Goal: Task Accomplishment & Management: Manage account settings

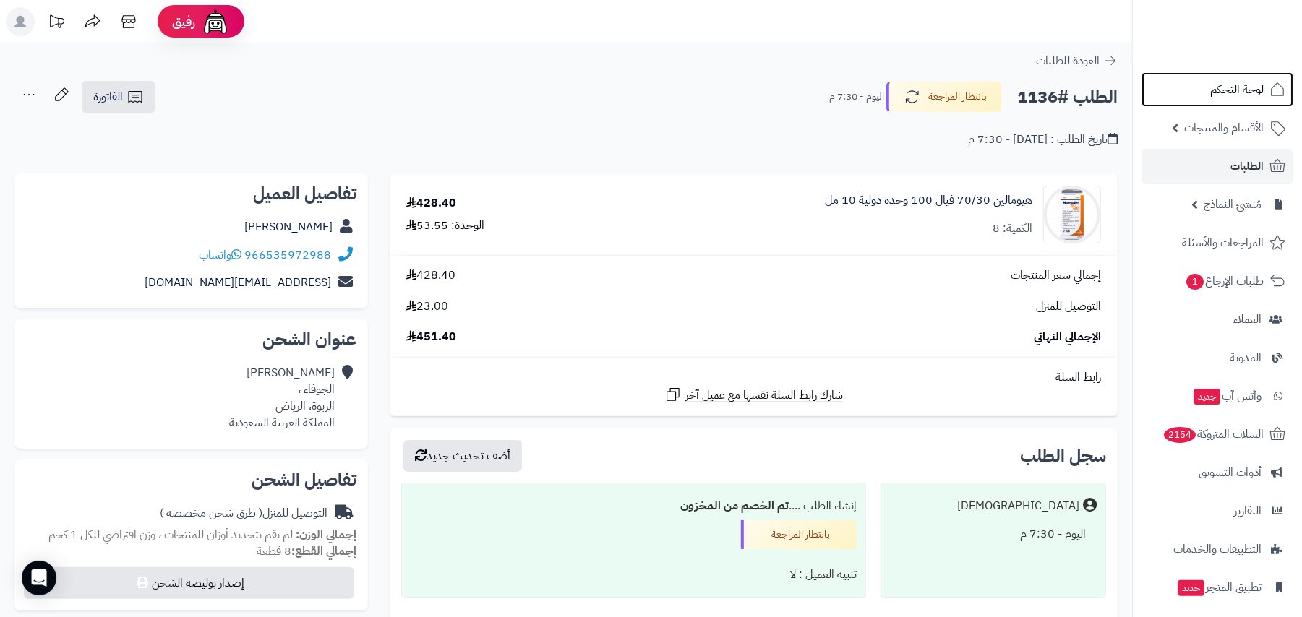
click at [1249, 84] on span "لوحة التحكم" at bounding box center [1236, 90] width 53 height 20
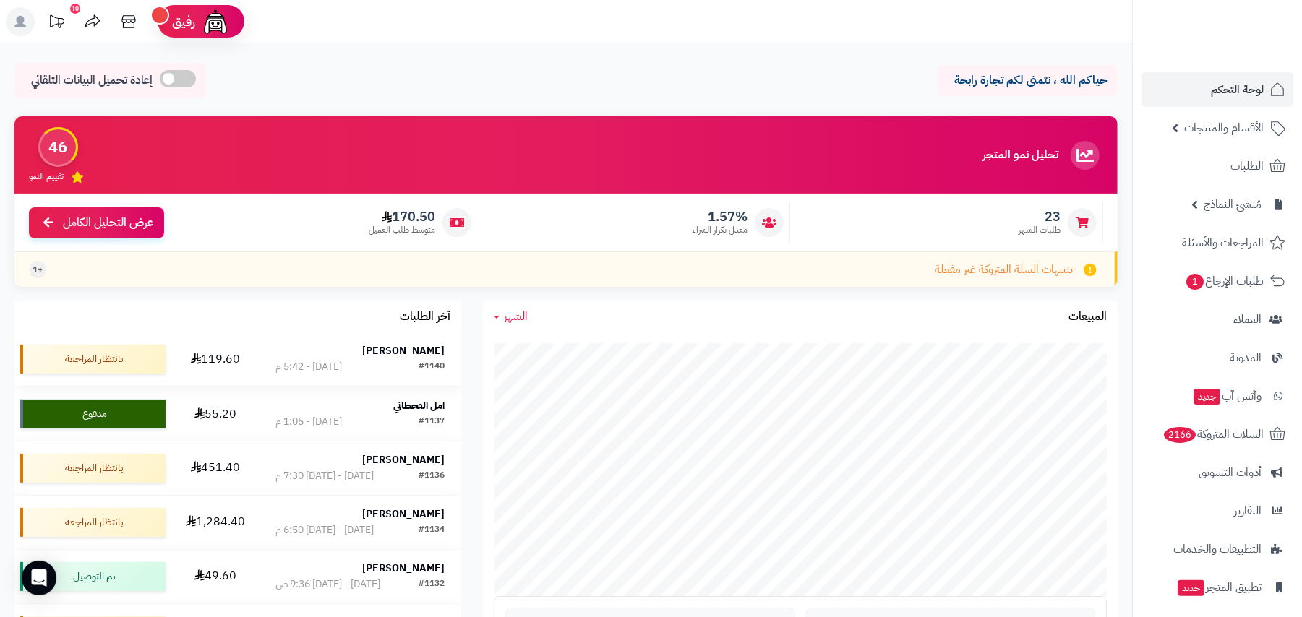
click at [325, 357] on div "[PERSON_NAME]" at bounding box center [359, 351] width 169 height 14
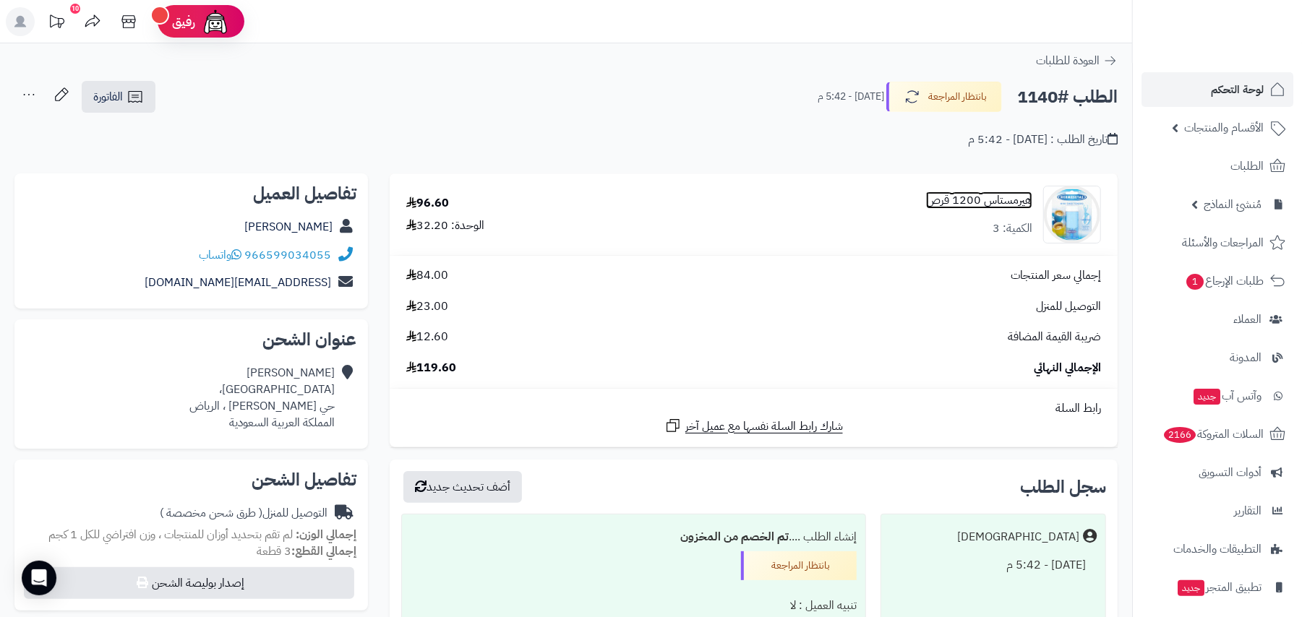
click at [973, 204] on link "هيرمستاس 1200 قرص" at bounding box center [979, 200] width 106 height 17
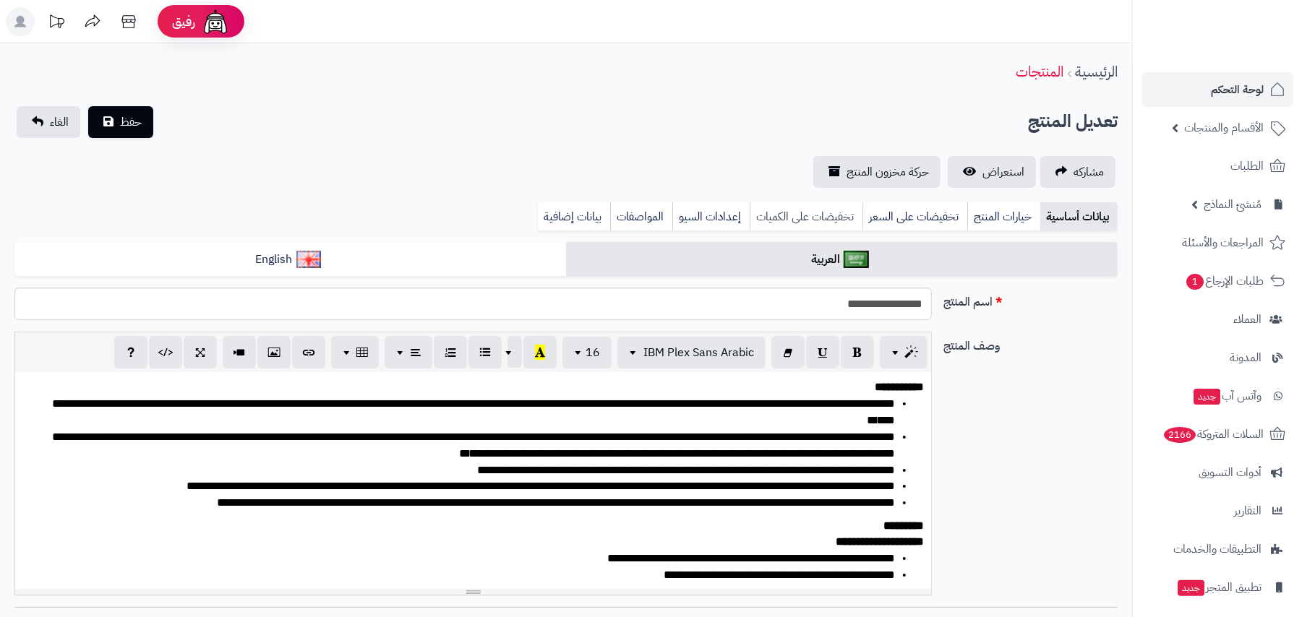
scroll to position [97, 0]
click at [562, 223] on link "بيانات إضافية" at bounding box center [574, 216] width 72 height 29
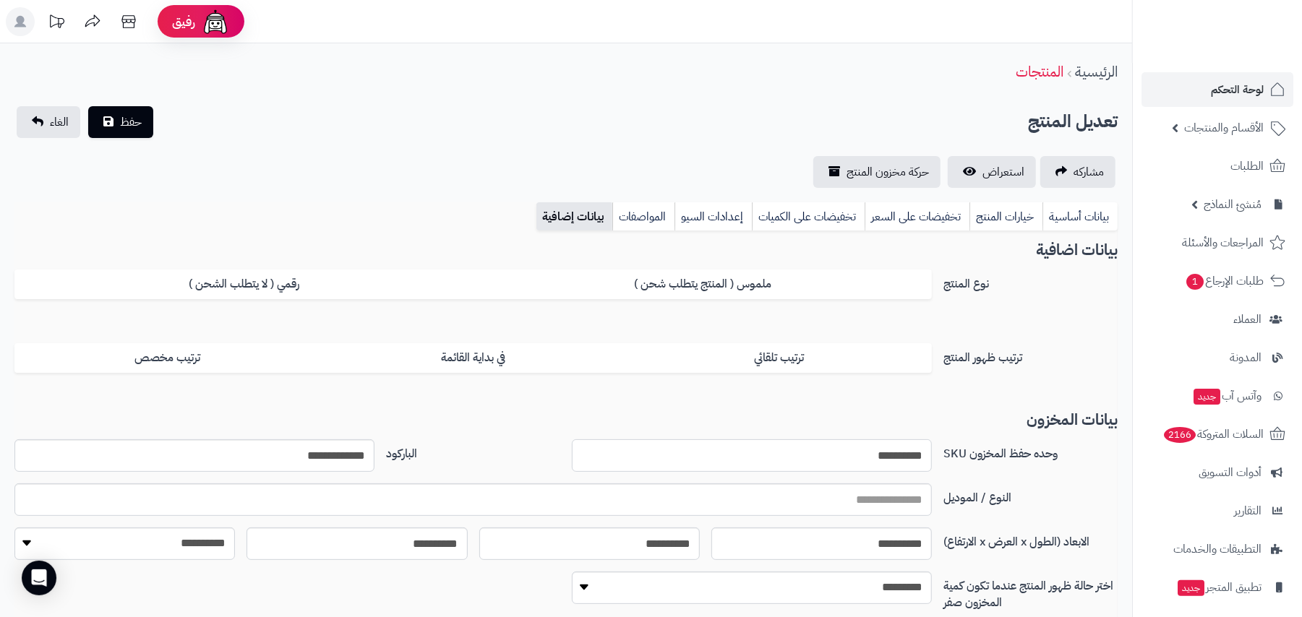
click at [875, 455] on input "**********" at bounding box center [752, 455] width 360 height 33
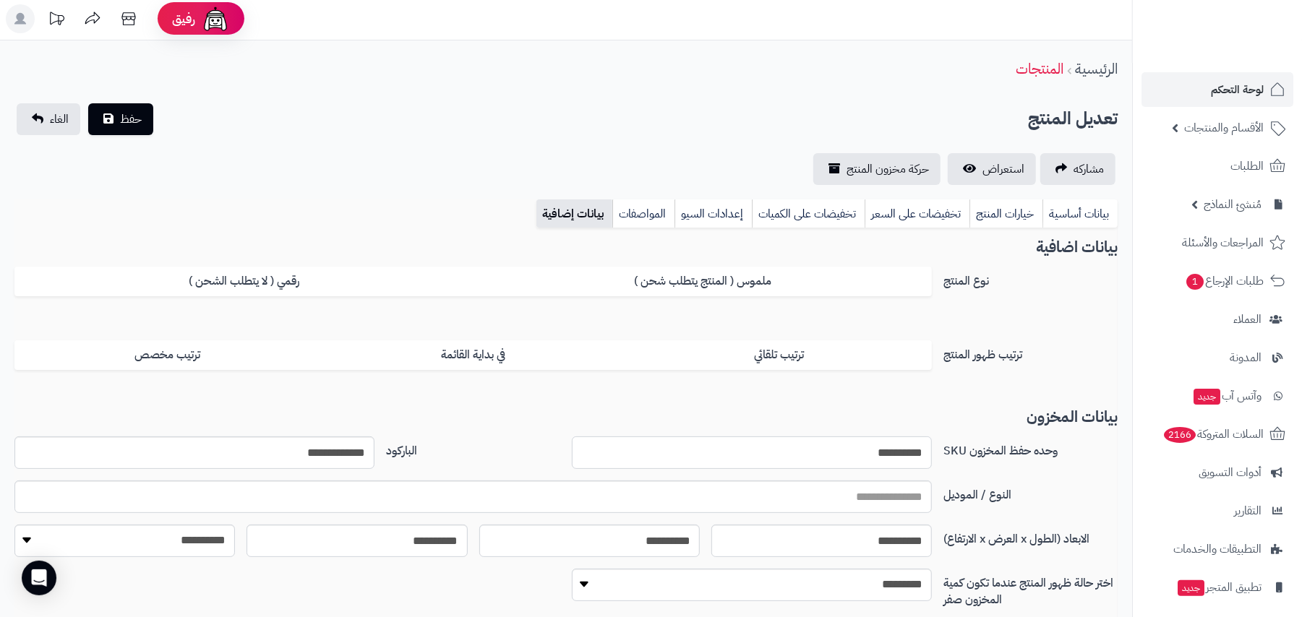
scroll to position [0, 0]
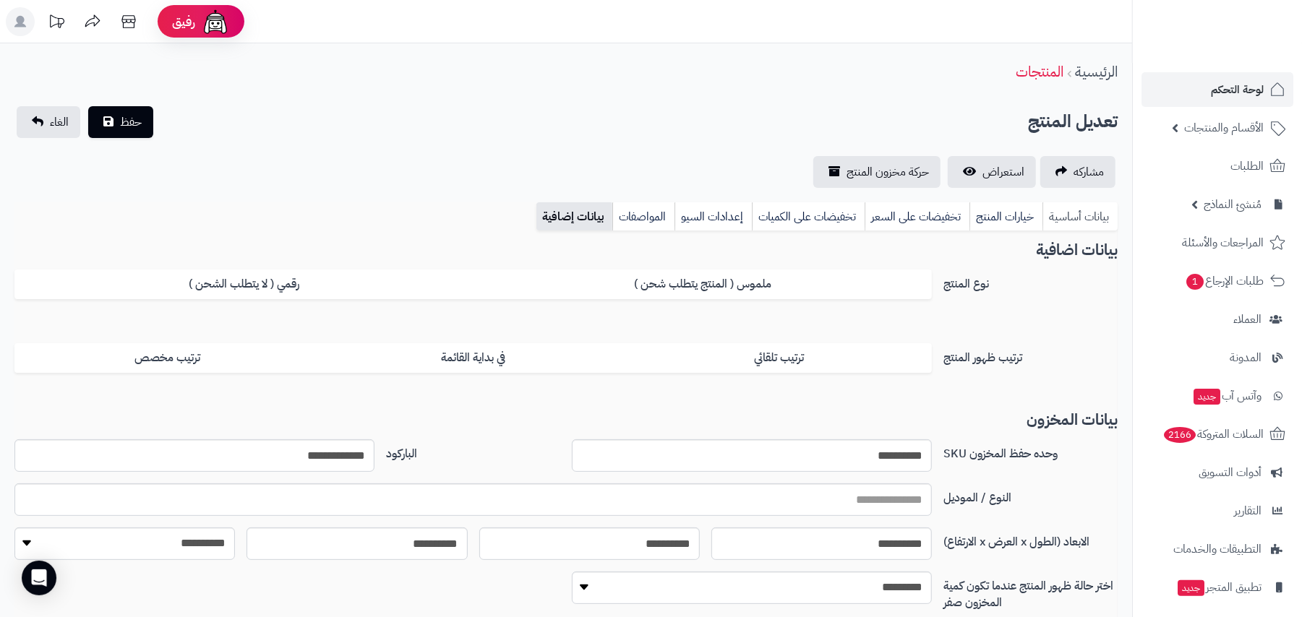
click at [1064, 215] on link "بيانات أساسية" at bounding box center [1079, 216] width 75 height 29
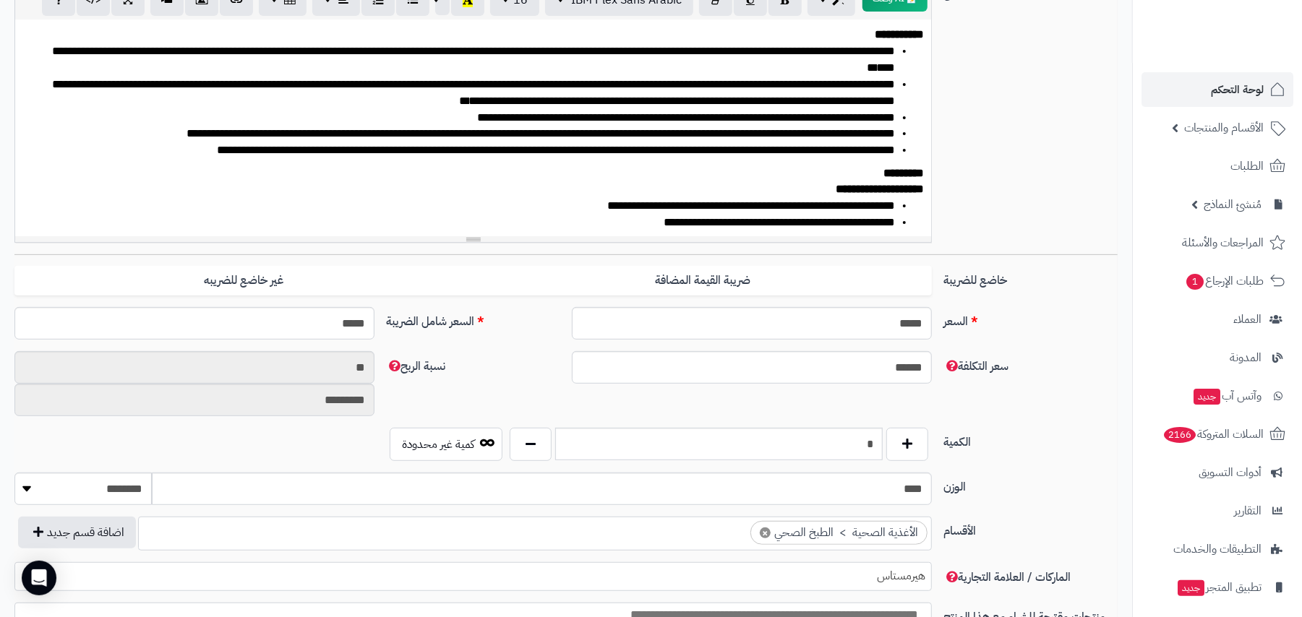
scroll to position [481, 0]
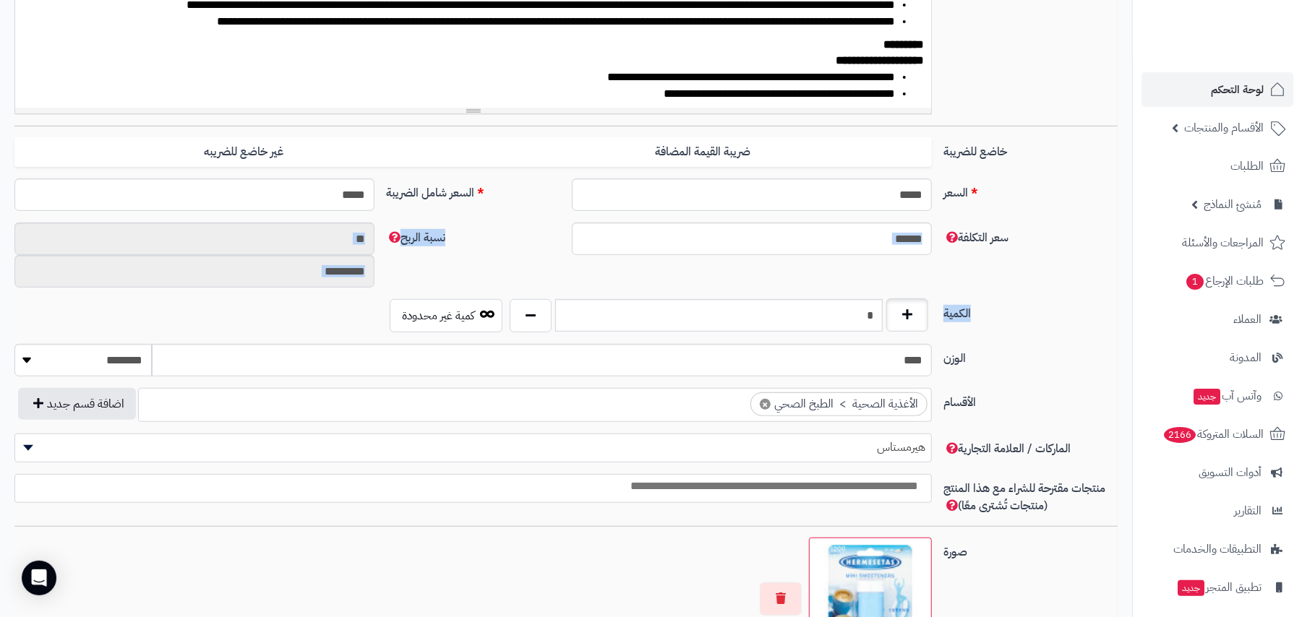
drag, startPoint x: 841, startPoint y: 296, endPoint x: 885, endPoint y: 307, distance: 45.4
click at [885, 307] on div "**********" at bounding box center [565, 347] width 1103 height 1172
drag, startPoint x: 854, startPoint y: 315, endPoint x: 883, endPoint y: 315, distance: 29.6
click at [883, 315] on div "*" at bounding box center [719, 315] width 426 height 33
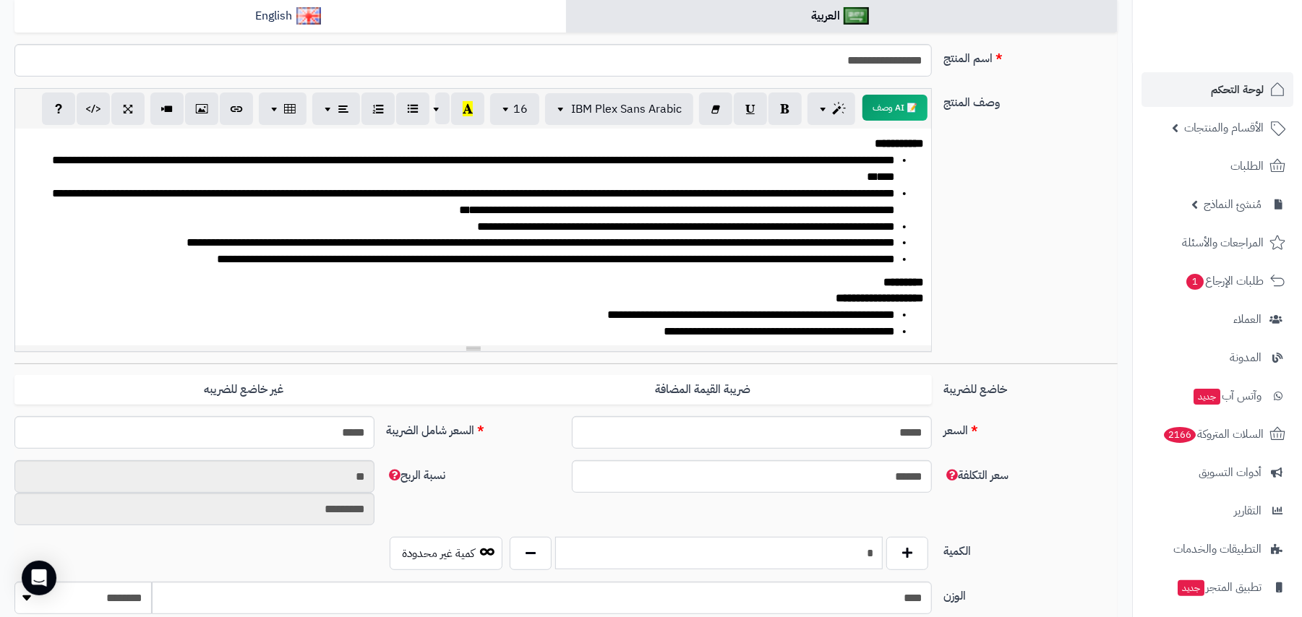
scroll to position [0, 0]
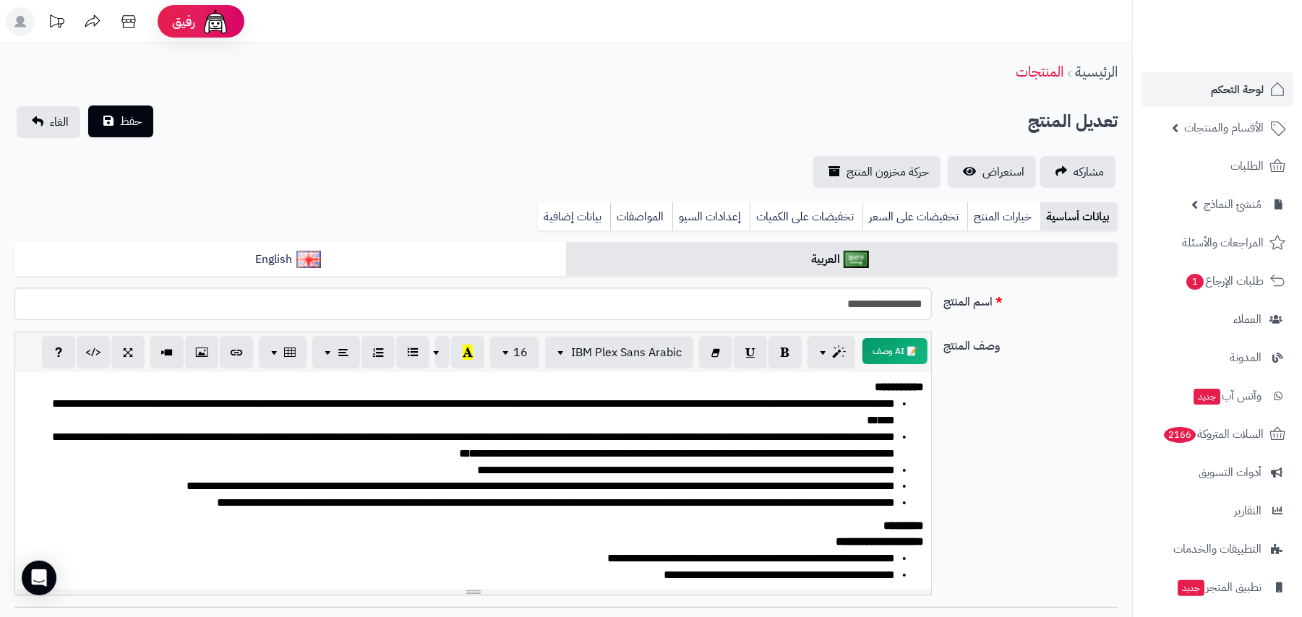
type input "*"
click at [123, 120] on span "حفظ" at bounding box center [131, 121] width 22 height 17
